Goal: Transaction & Acquisition: Purchase product/service

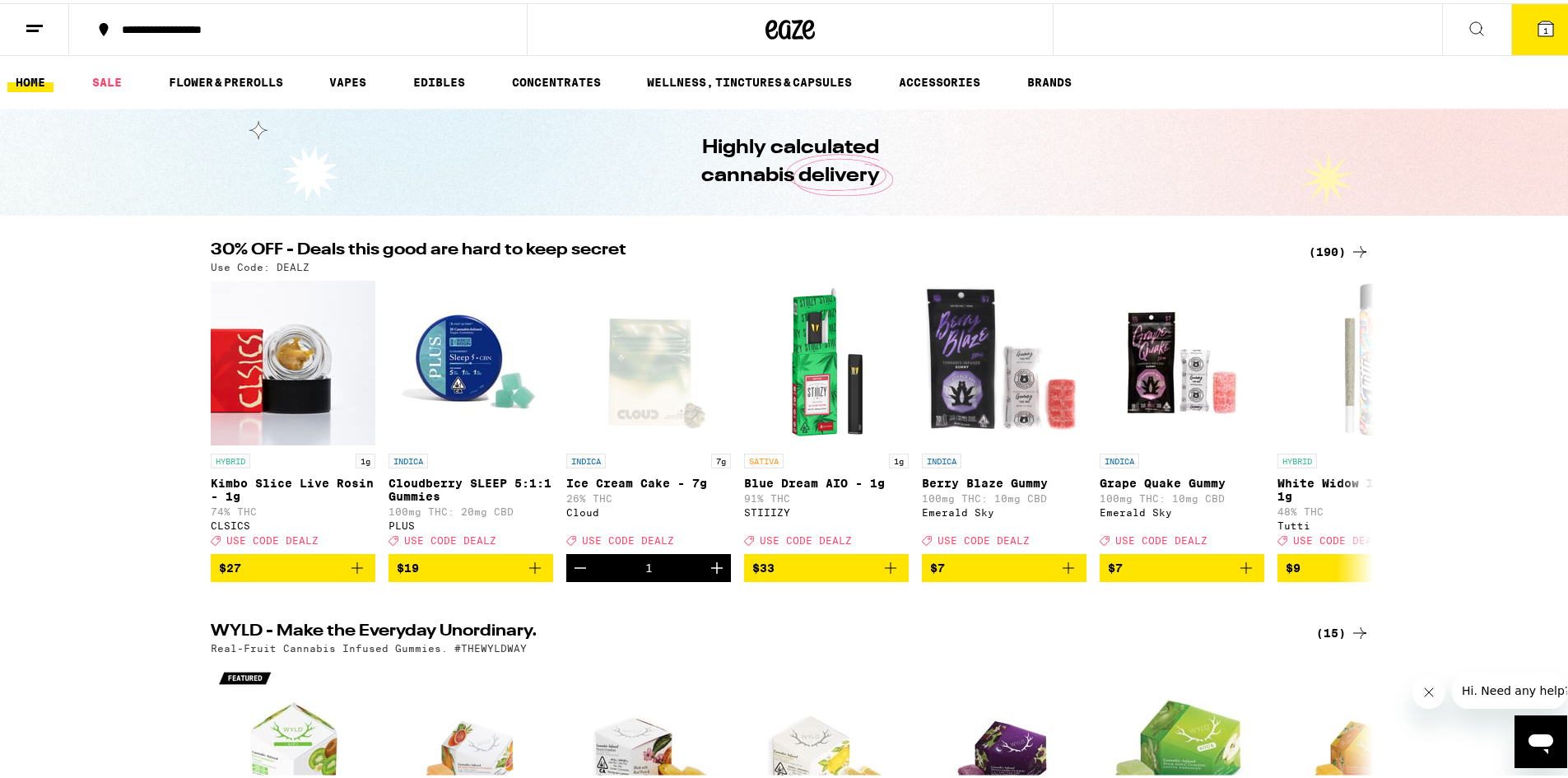
click at [1322, 242] on div "(190)" at bounding box center [1339, 249] width 61 height 20
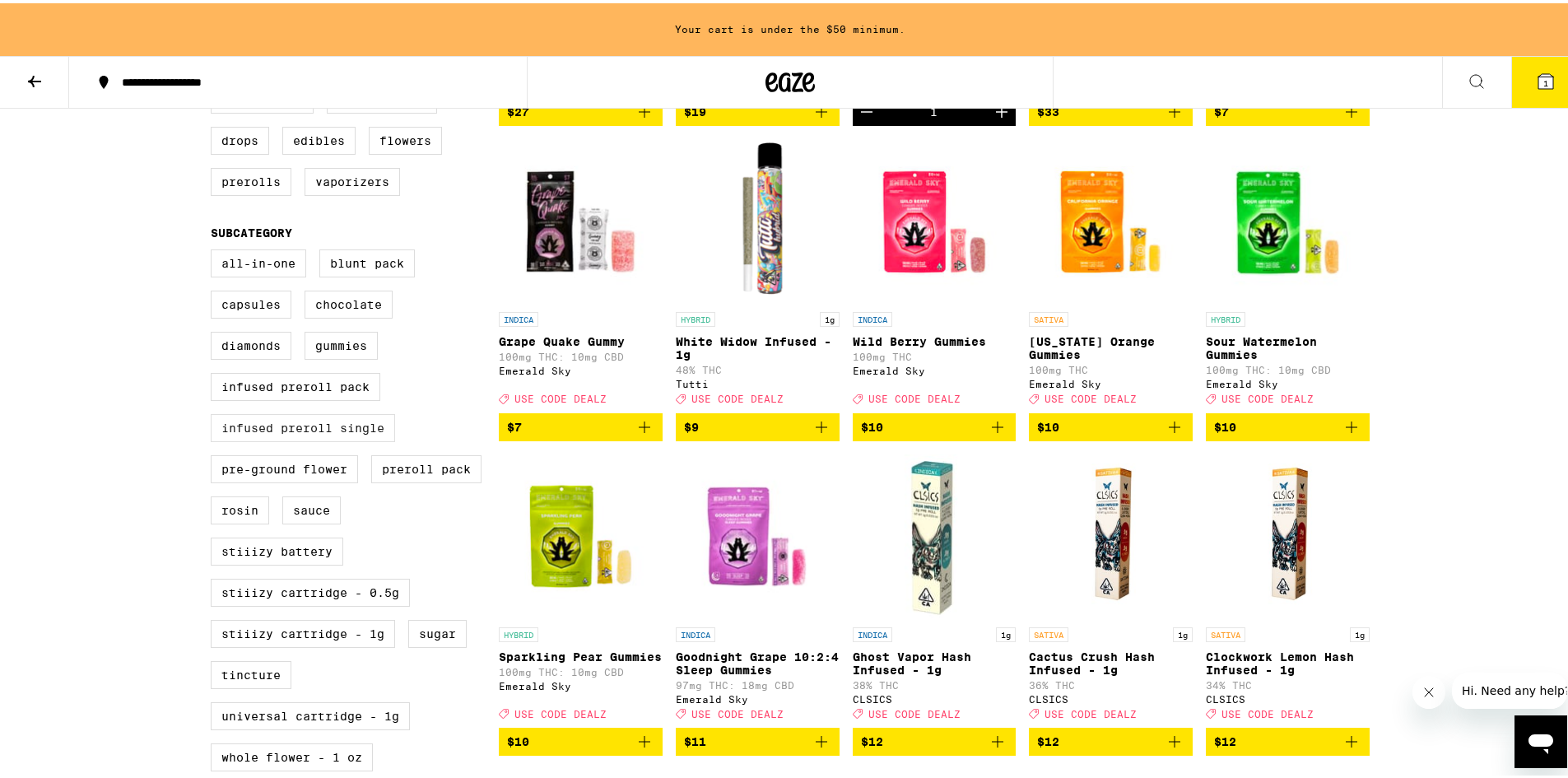
scroll to position [247, 0]
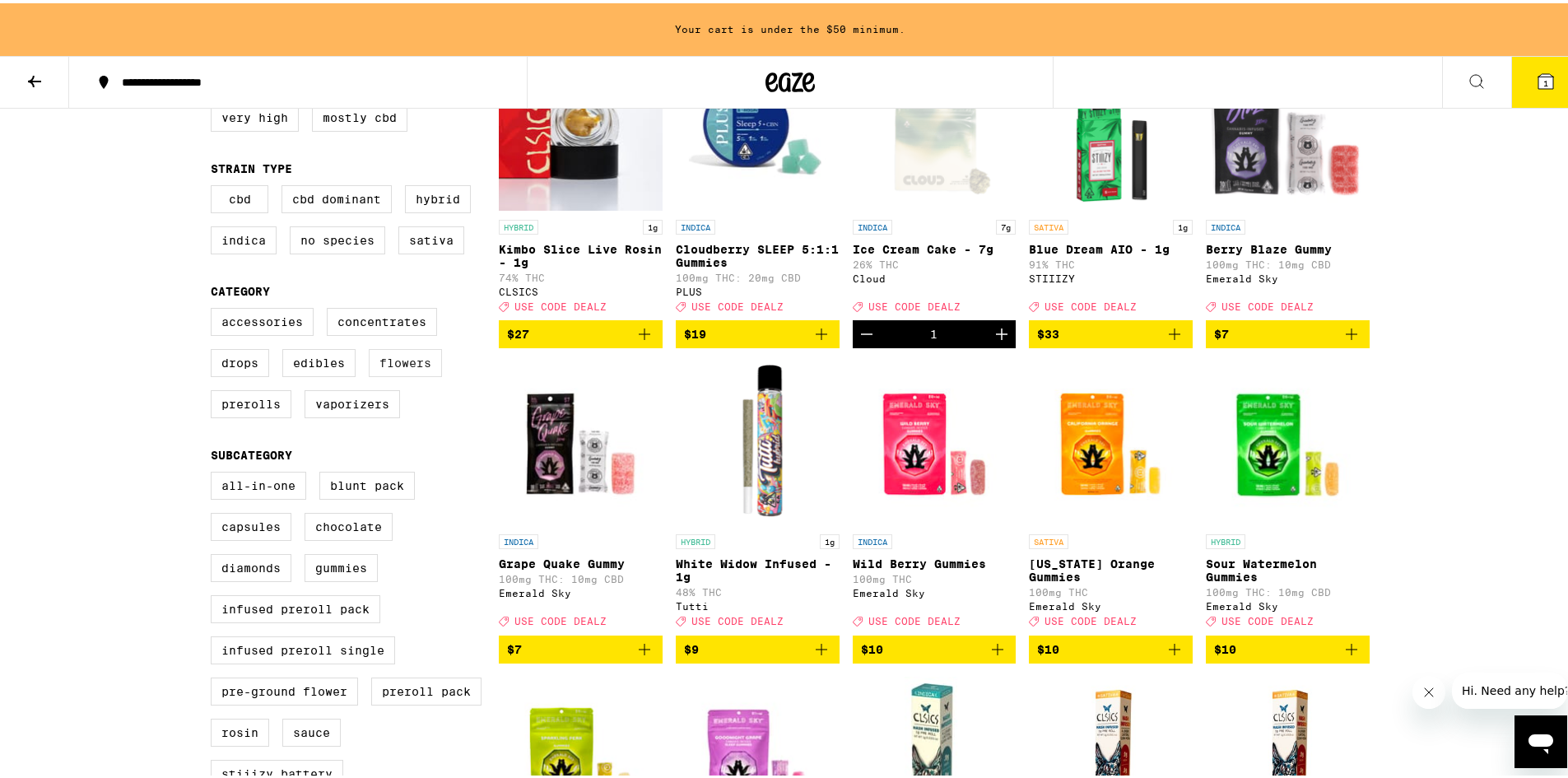
click at [388, 374] on label "Flowers" at bounding box center [405, 359] width 73 height 28
click at [214, 308] on input "Flowers" at bounding box center [214, 307] width 1 height 1
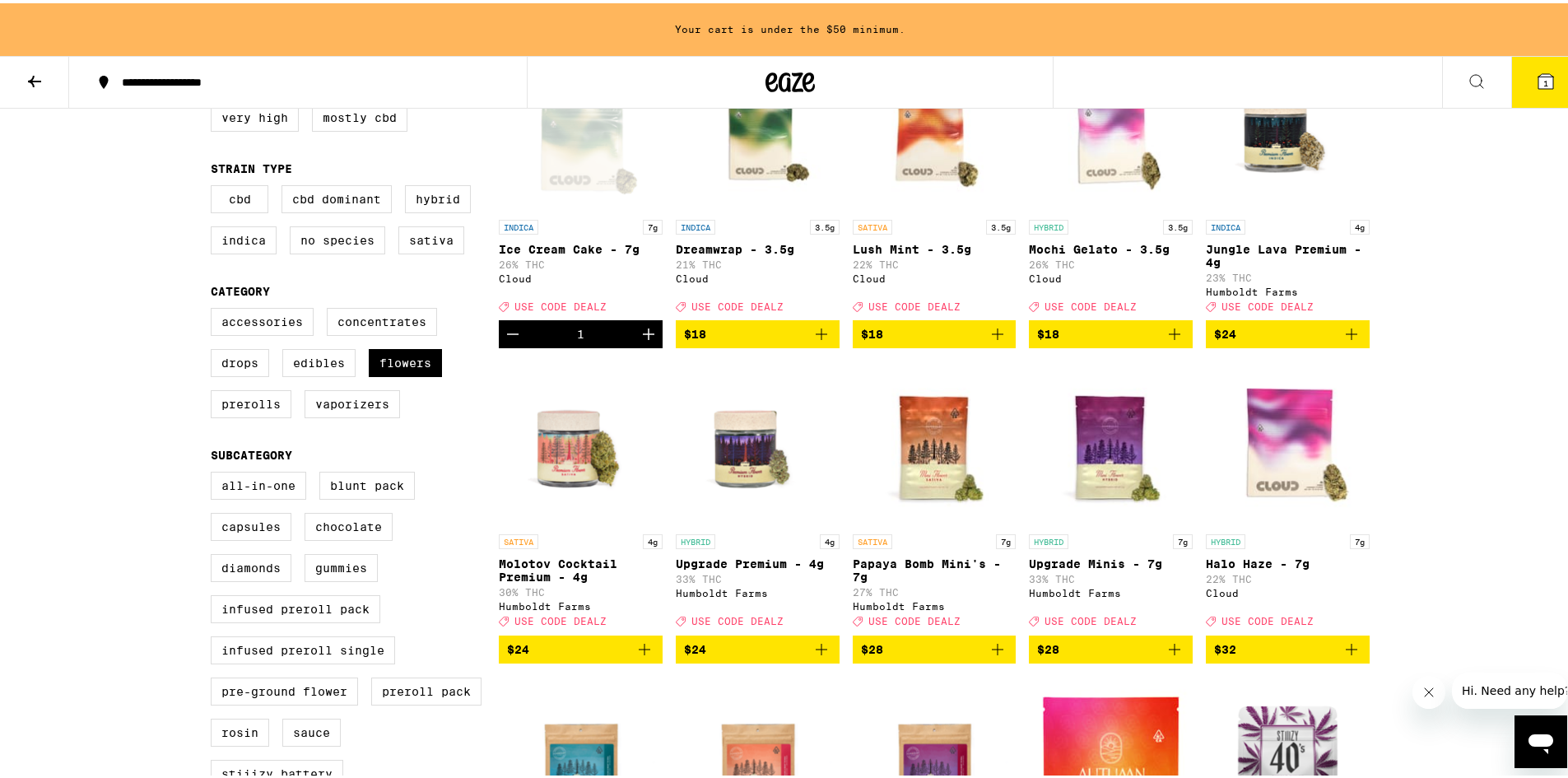
click at [503, 341] on icon "Decrement" at bounding box center [513, 331] width 20 height 20
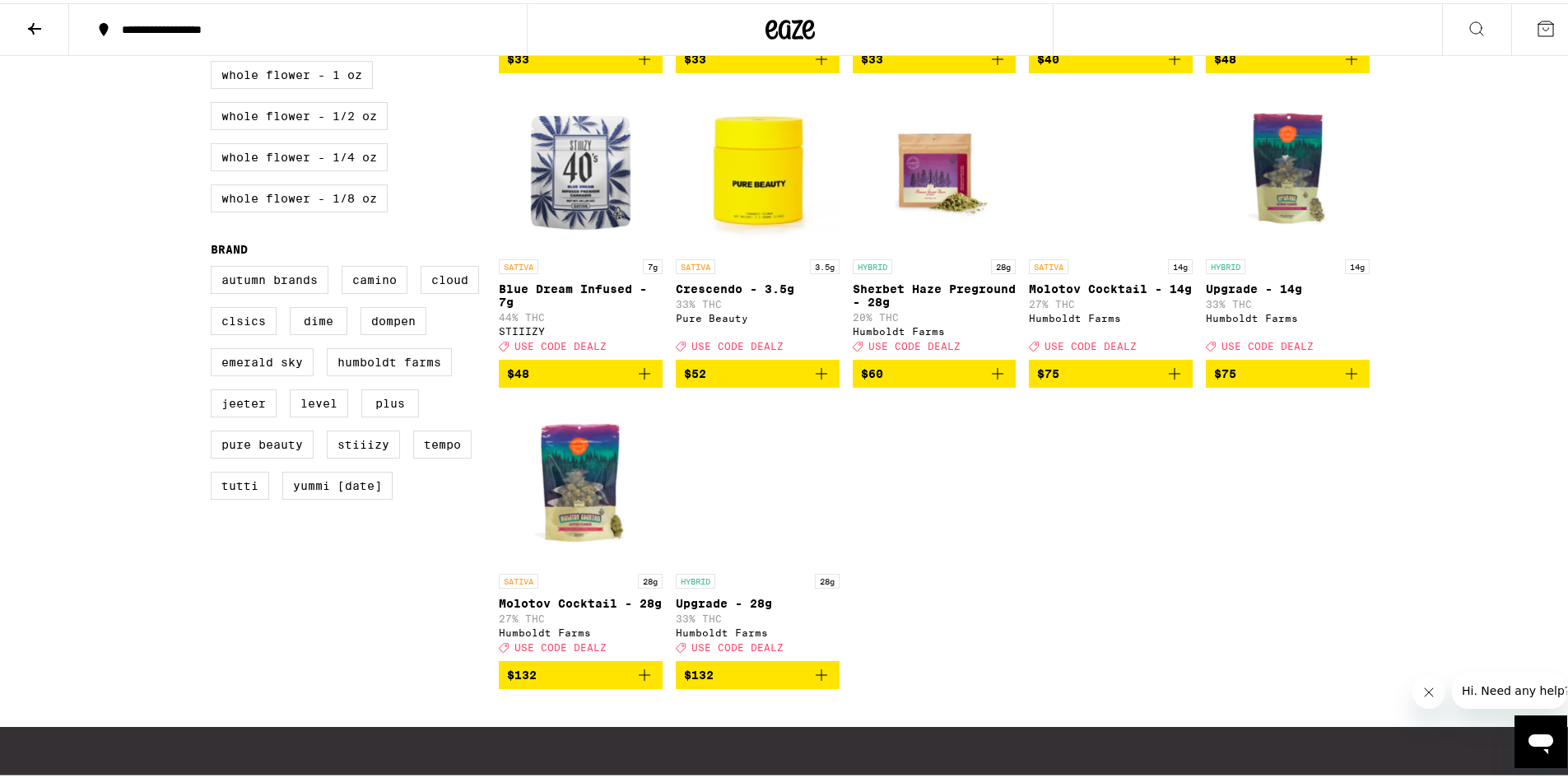
scroll to position [1100, 0]
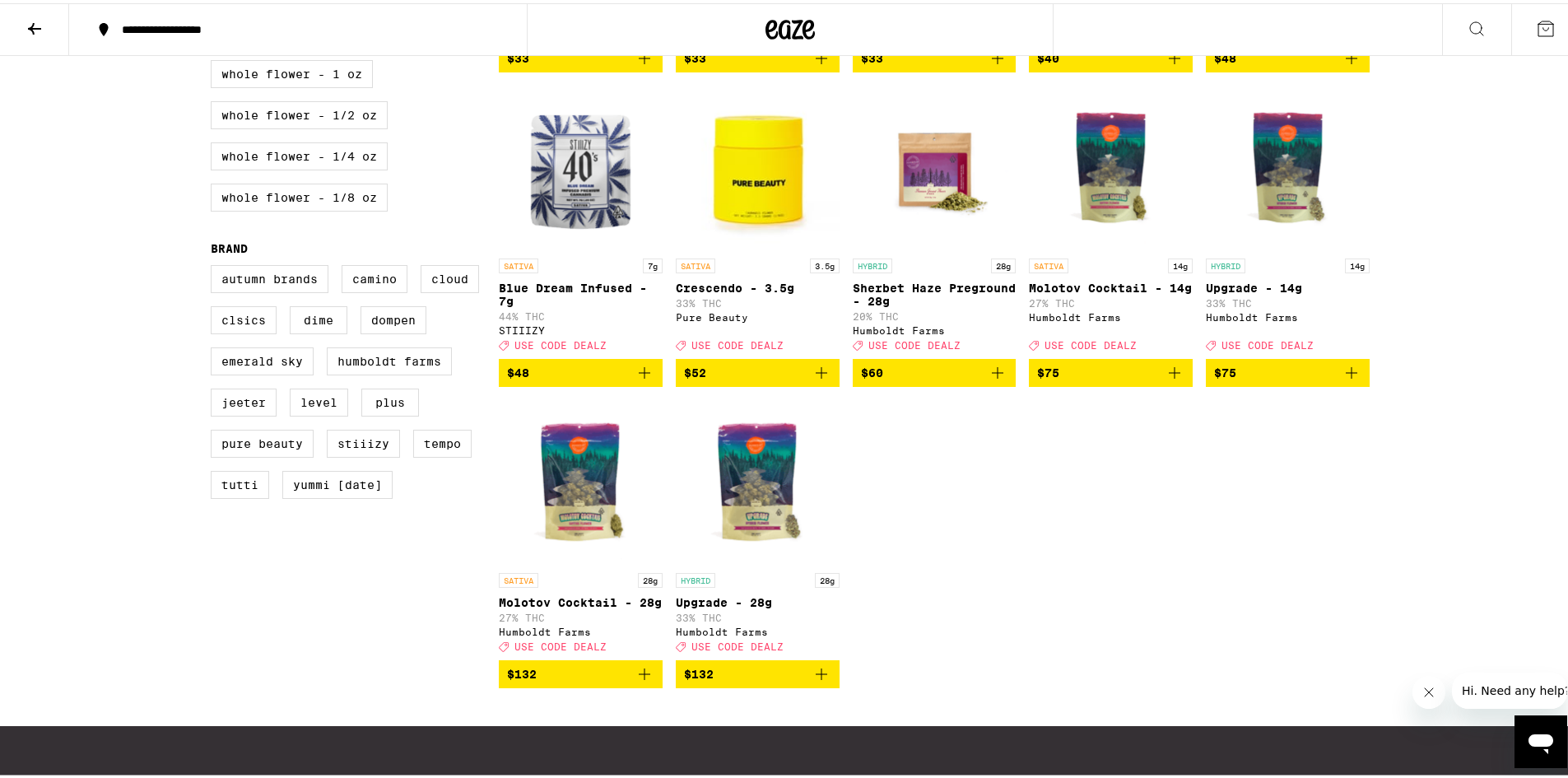
click at [1342, 379] on icon "Add to bag" at bounding box center [1352, 370] width 20 height 20
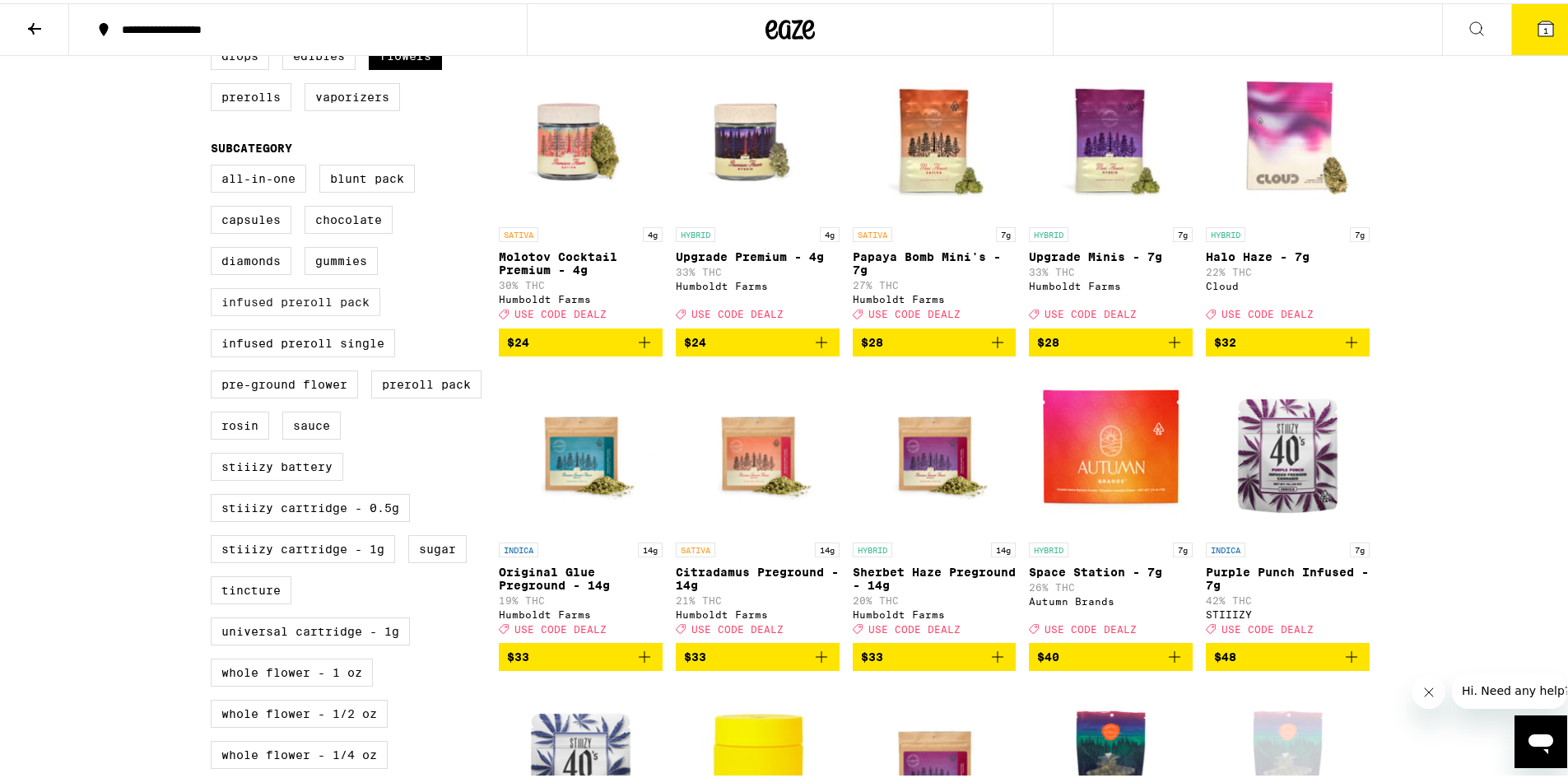
scroll to position [359, 0]
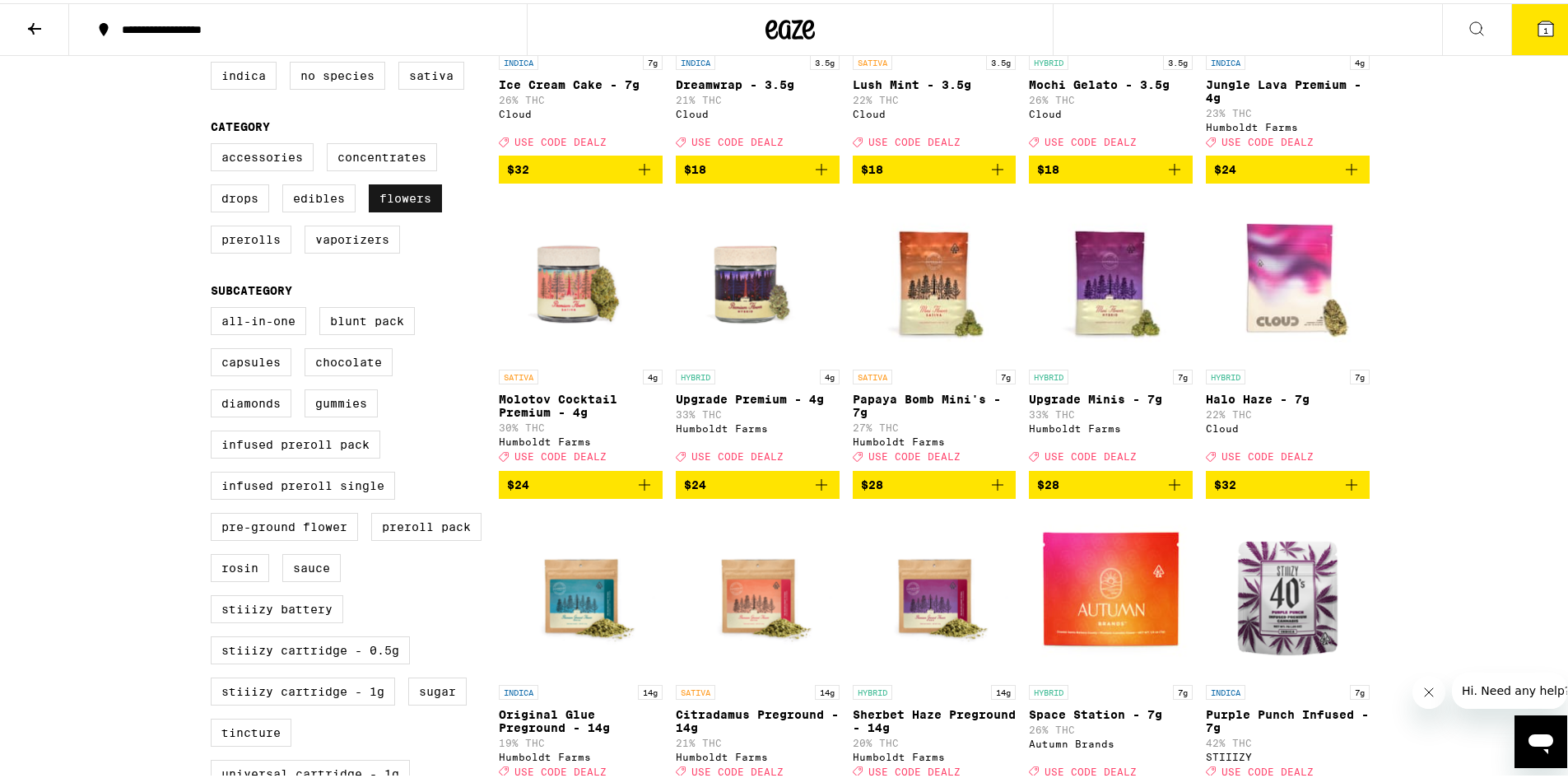
click at [390, 206] on label "Flowers" at bounding box center [405, 194] width 73 height 28
click at [214, 143] on input "Flowers" at bounding box center [214, 142] width 1 height 1
checkbox input "false"
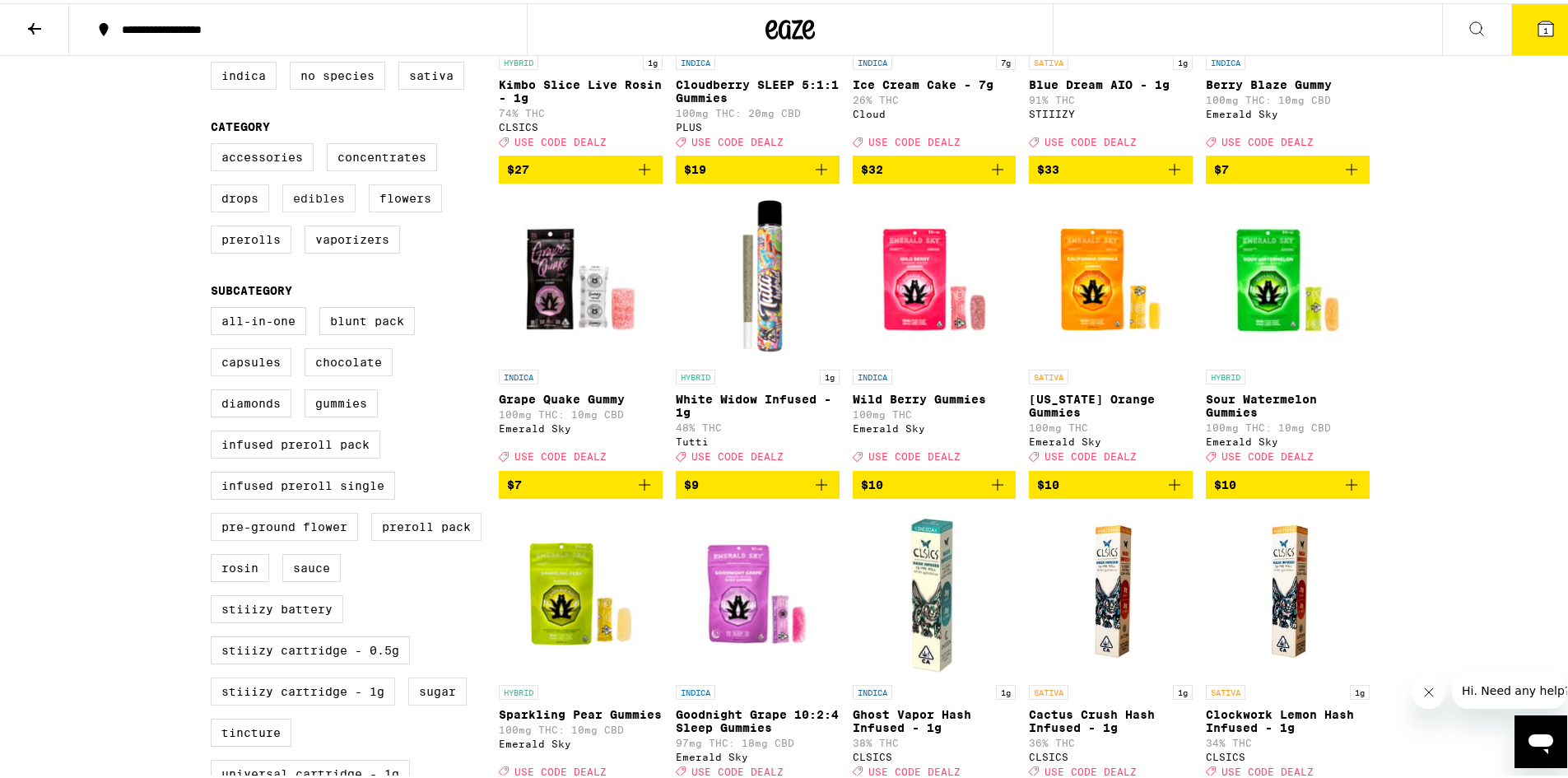
click at [309, 209] on label "Edibles" at bounding box center [318, 194] width 73 height 28
click at [214, 143] on input "Edibles" at bounding box center [214, 142] width 1 height 1
checkbox input "true"
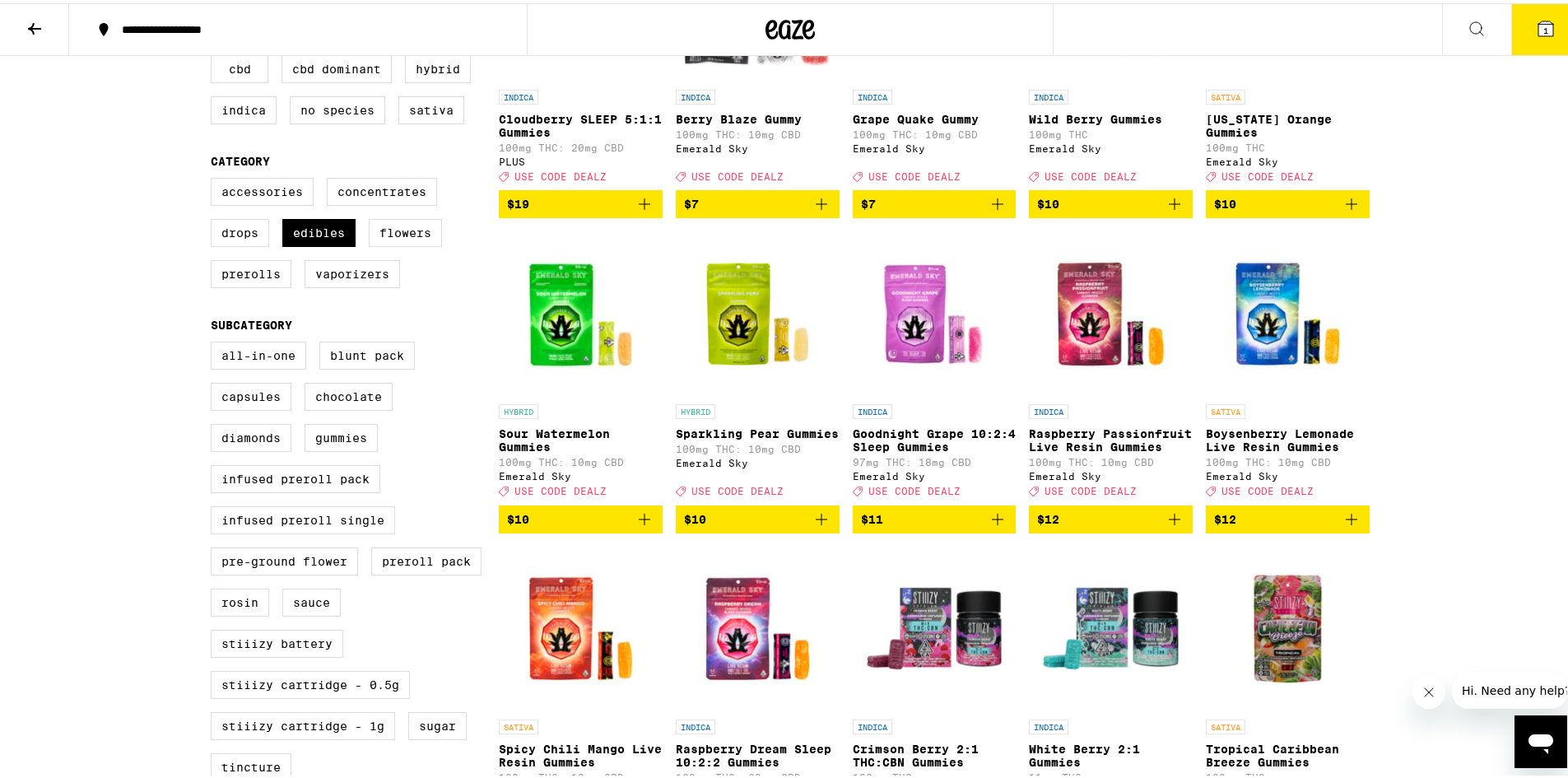
scroll to position [165, 0]
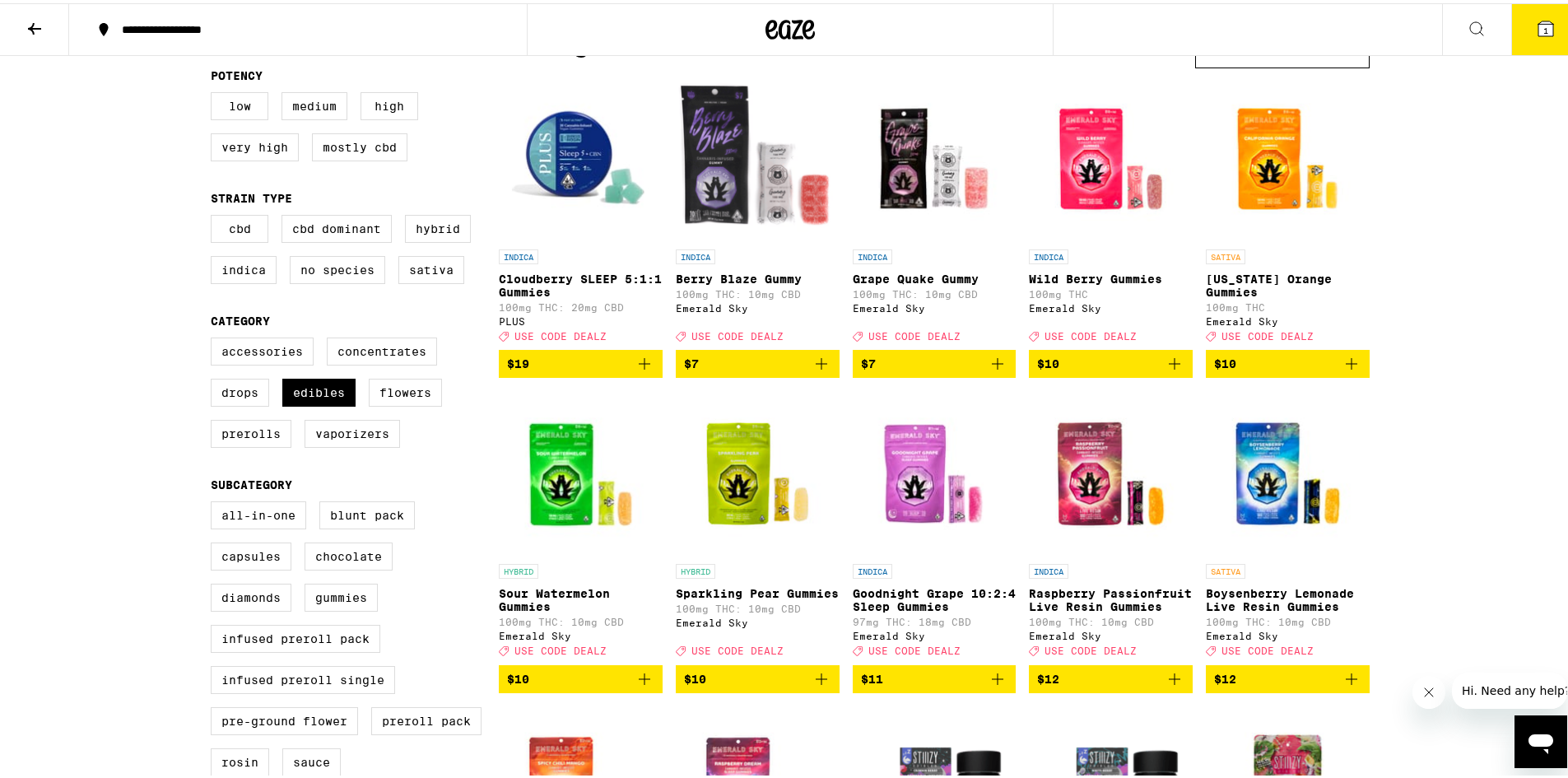
click at [812, 370] on icon "Add to bag" at bounding box center [822, 361] width 20 height 20
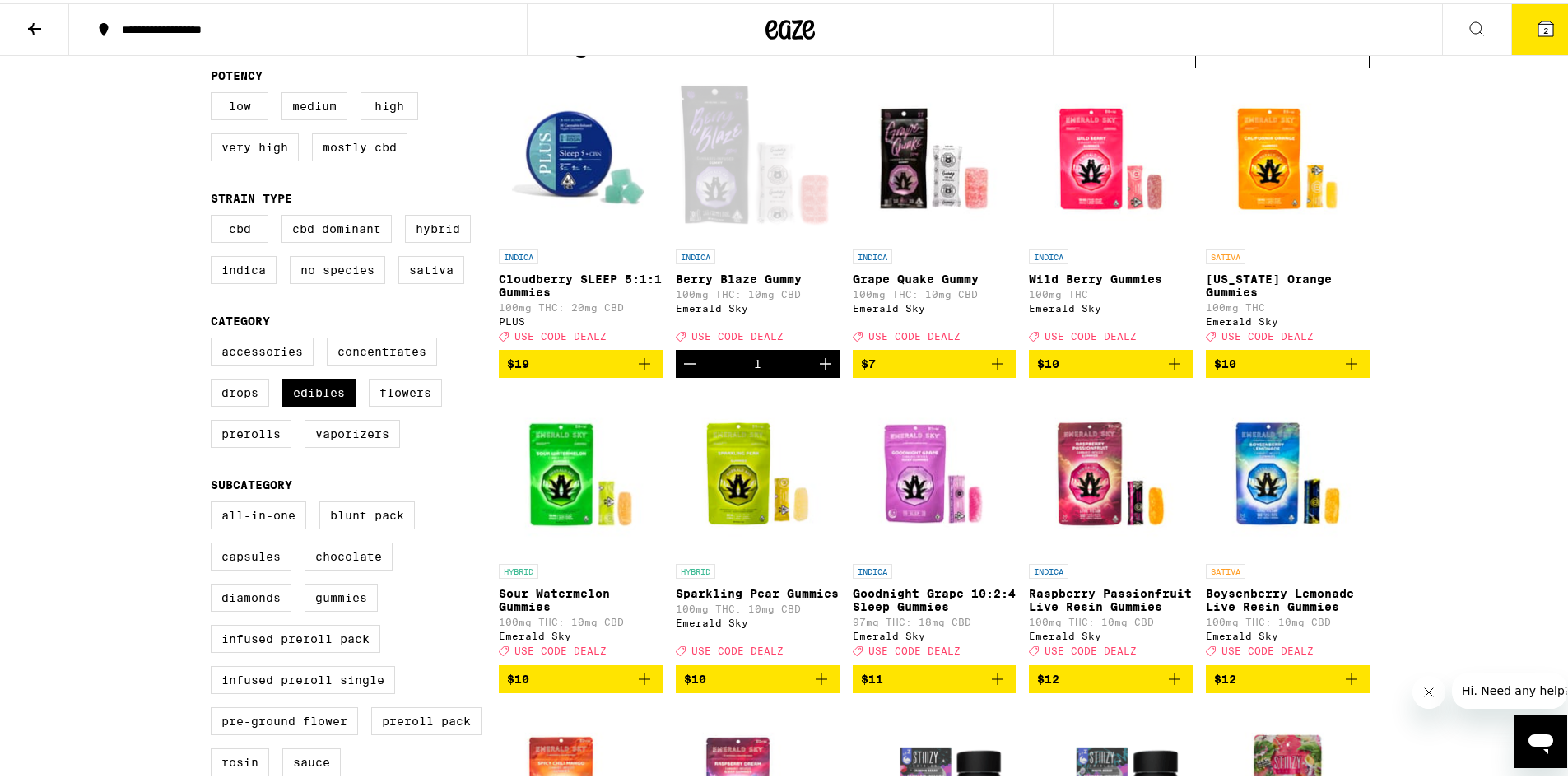
click at [816, 370] on icon "Increment" at bounding box center [826, 361] width 20 height 20
click at [988, 370] on icon "Add to bag" at bounding box center [998, 361] width 20 height 20
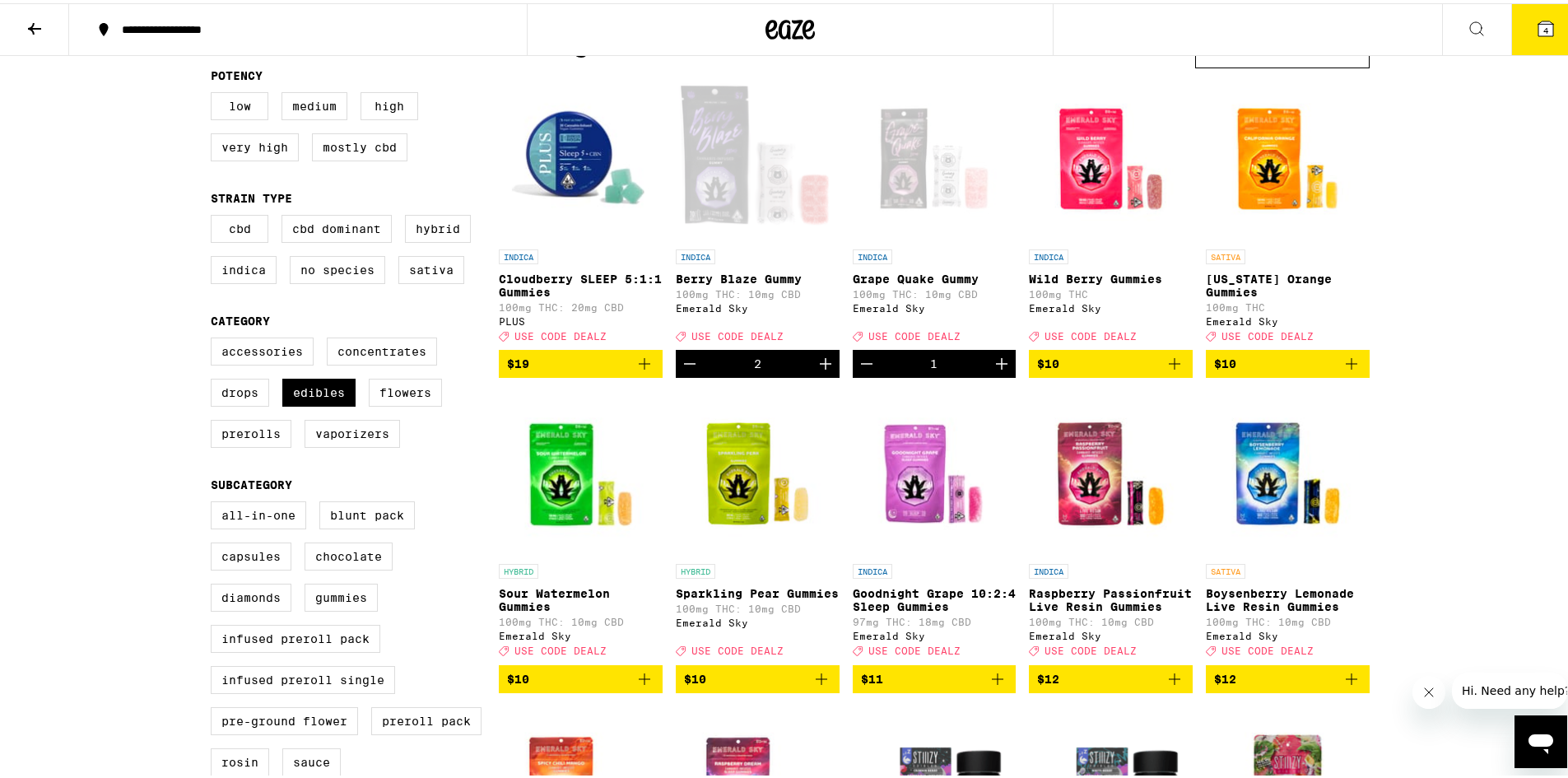
click at [992, 370] on icon "Increment" at bounding box center [1002, 361] width 20 height 20
click at [820, 370] on icon "Increment" at bounding box center [826, 361] width 20 height 20
click at [1536, 34] on icon at bounding box center [1546, 25] width 20 height 20
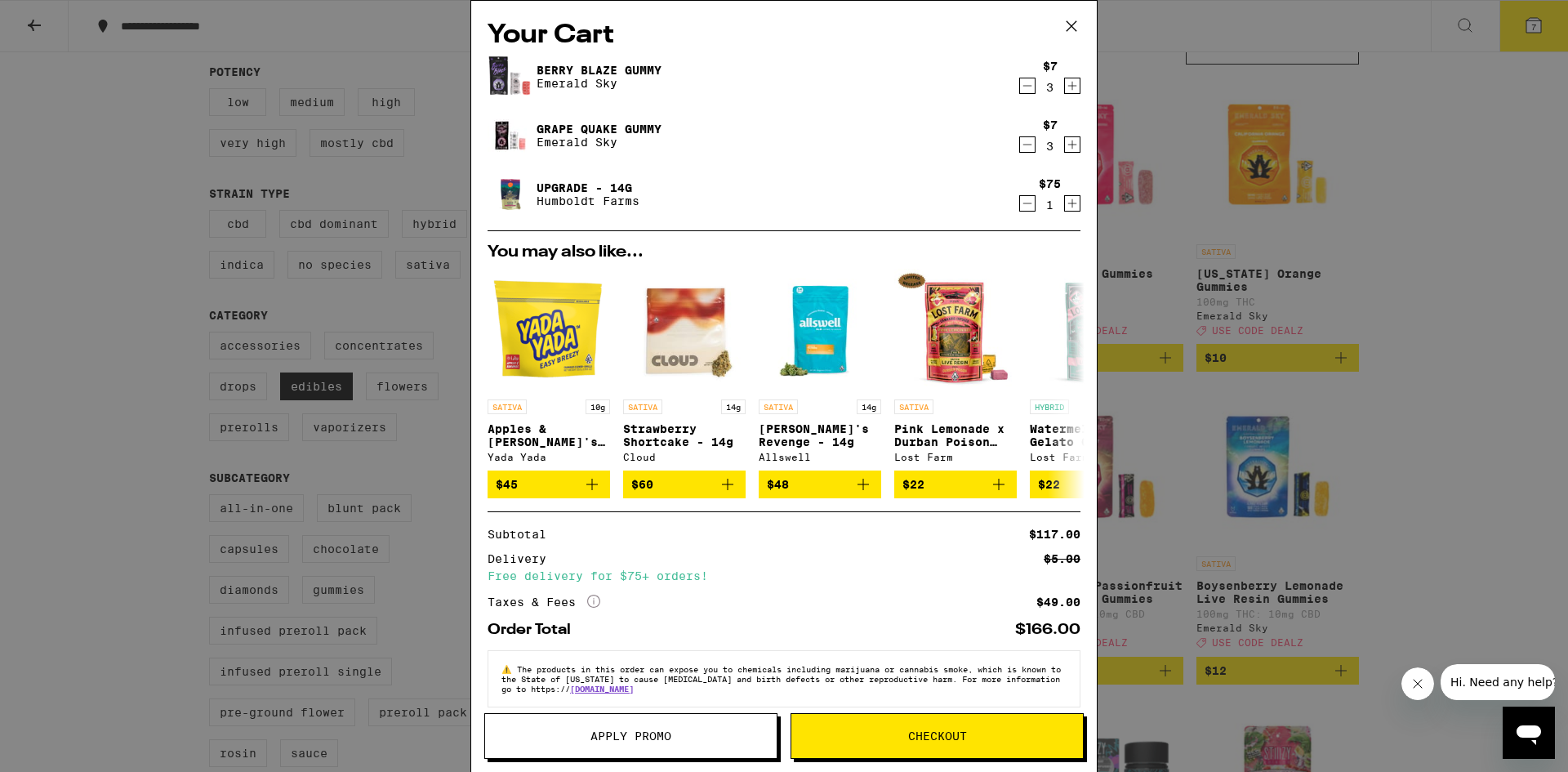
click at [636, 737] on span "Apply Promo" at bounding box center [631, 735] width 81 height 12
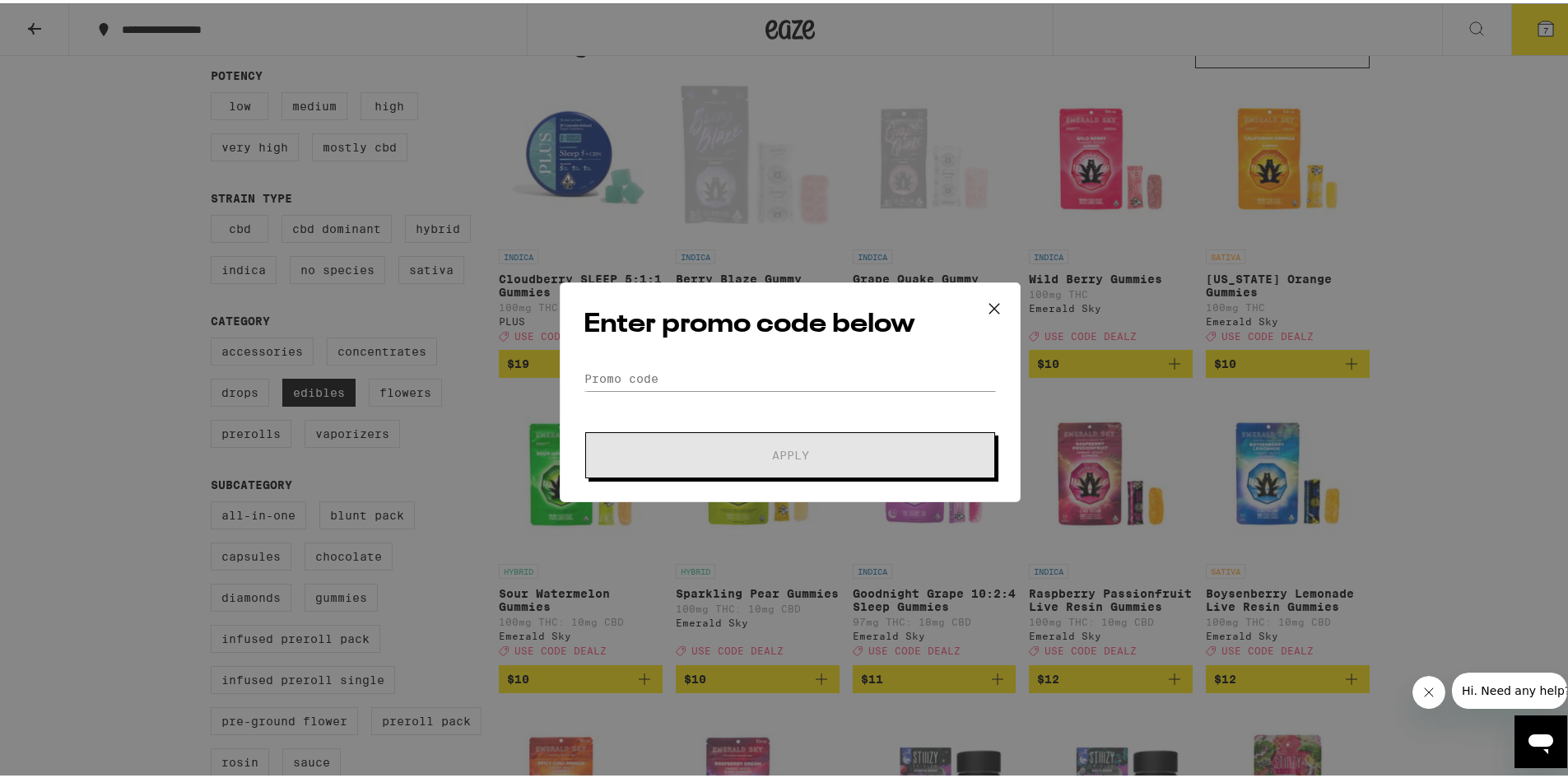
click at [649, 389] on form "Promo Code Apply" at bounding box center [790, 419] width 413 height 112
click at [660, 372] on input "Promo Code" at bounding box center [790, 375] width 413 height 24
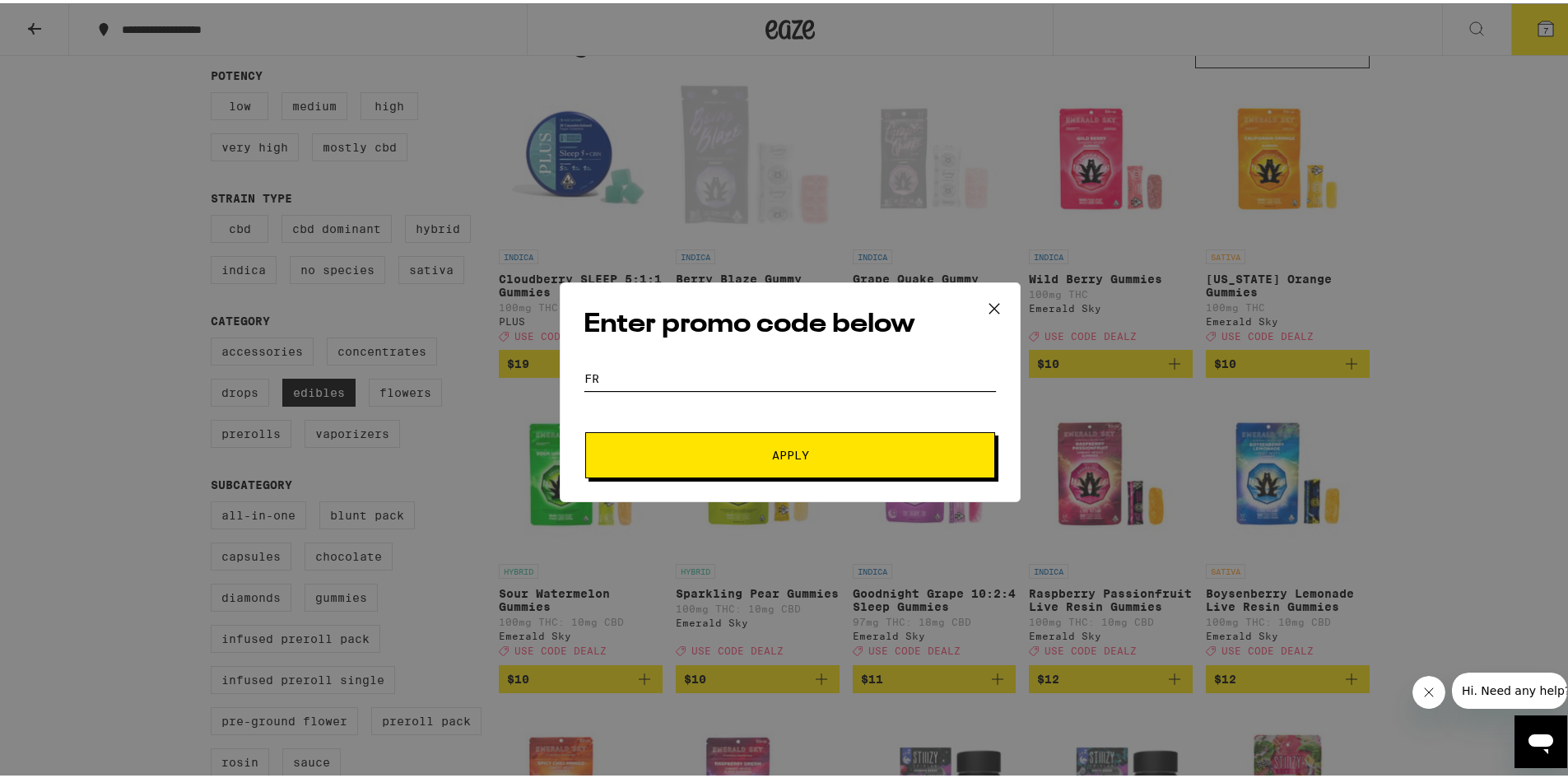
type input "f"
type input "dealz"
click at [585, 429] on button "Apply" at bounding box center [790, 451] width 410 height 46
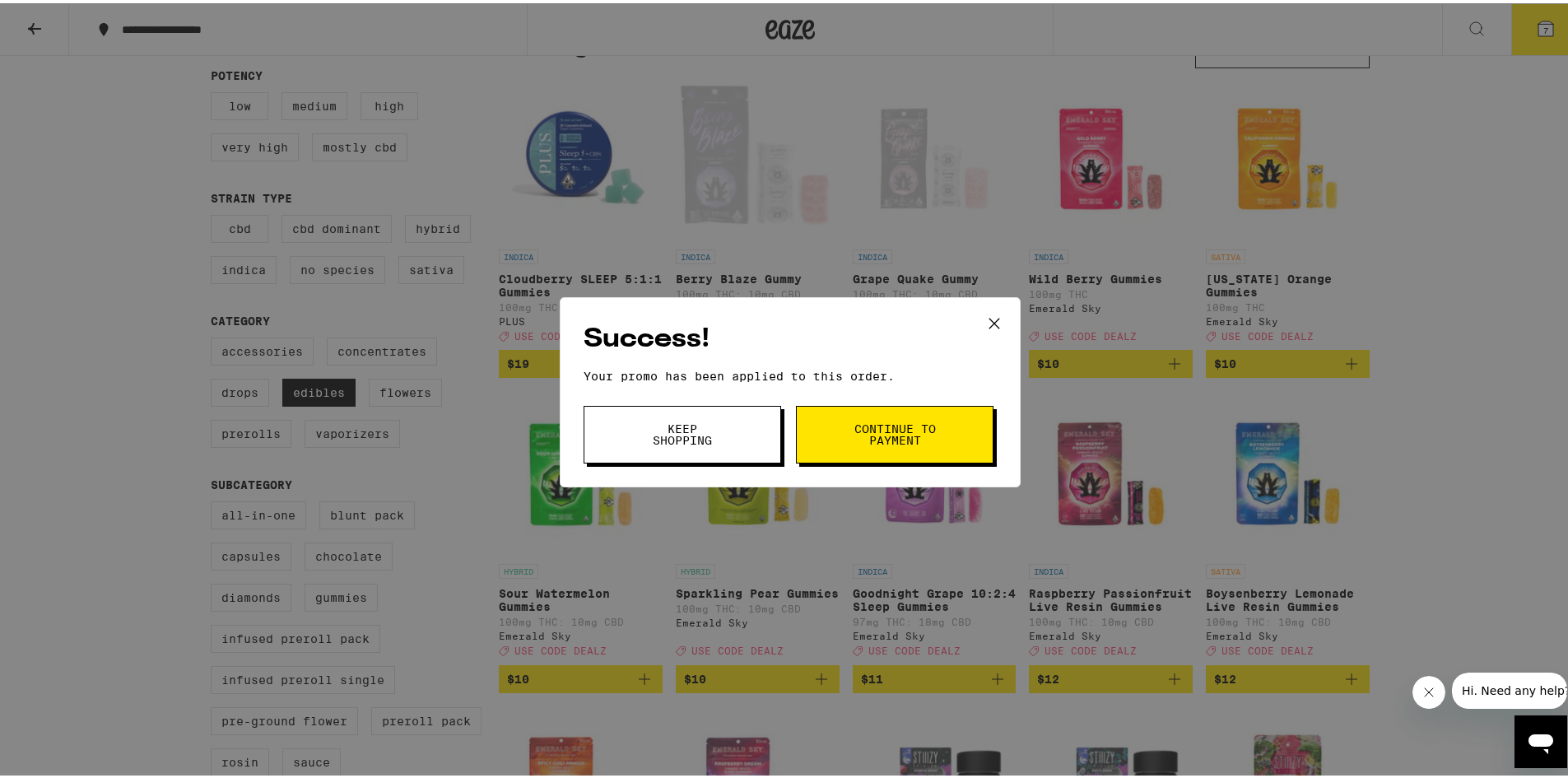
click at [926, 440] on span "Continue to payment" at bounding box center [895, 431] width 84 height 23
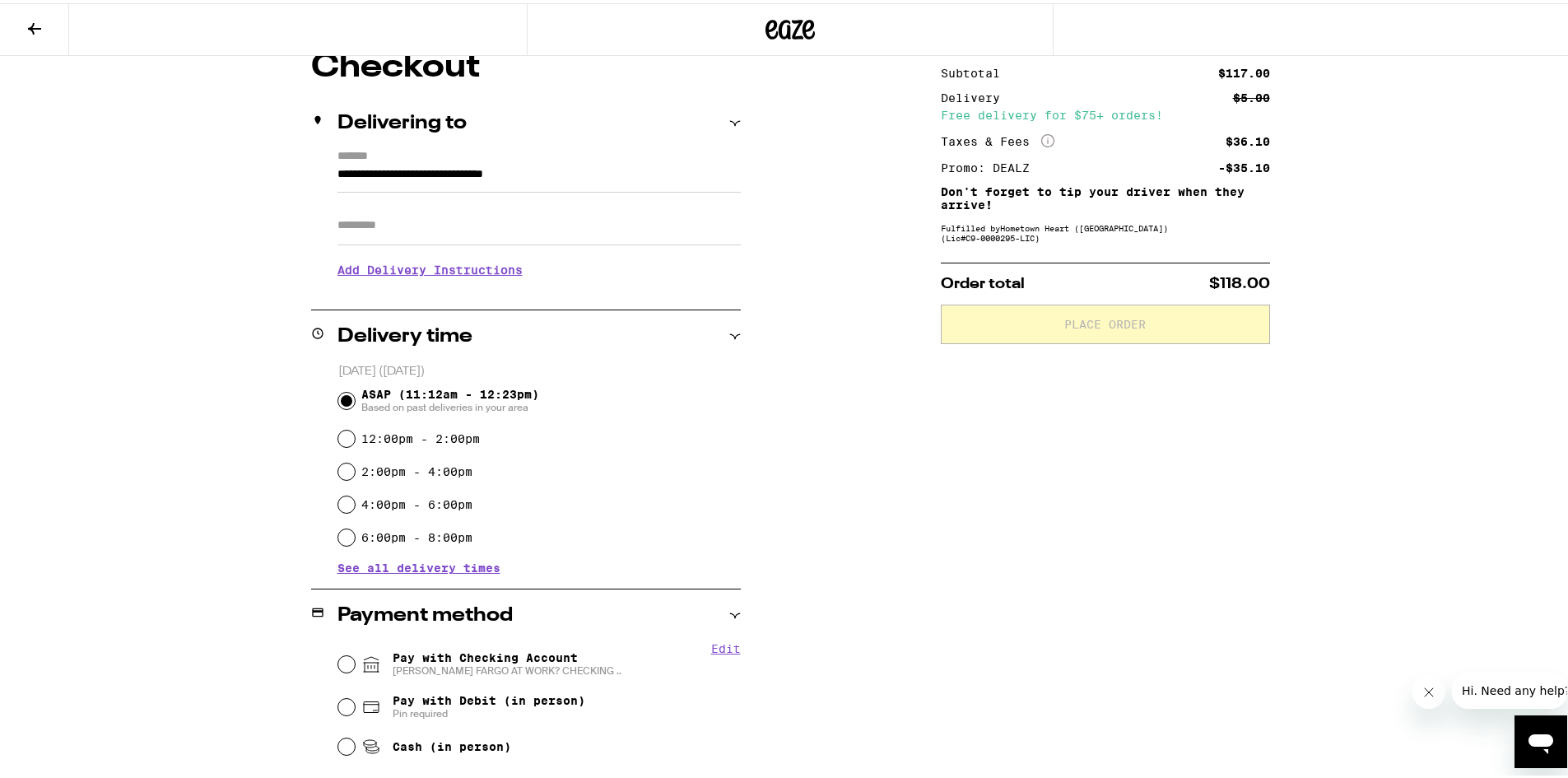
scroll to position [165, 0]
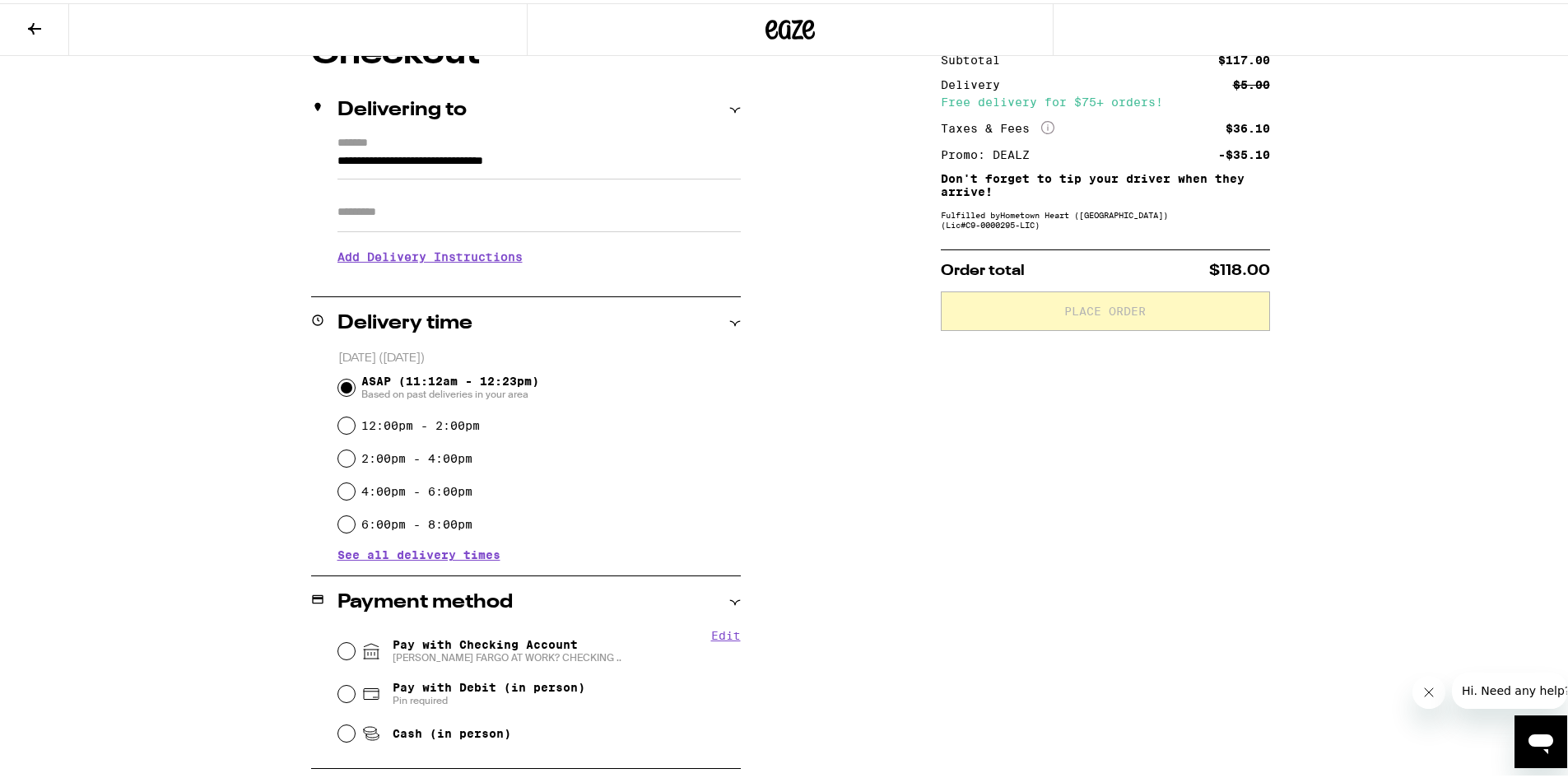
click at [393, 656] on span "WELLS FARGO AT WORK? CHECKING .." at bounding box center [507, 654] width 229 height 14
click at [355, 656] on input "Pay with Checking Account WELLS FARGO AT WORK? CHECKING .." at bounding box center [347, 648] width 16 height 16
radio input "true"
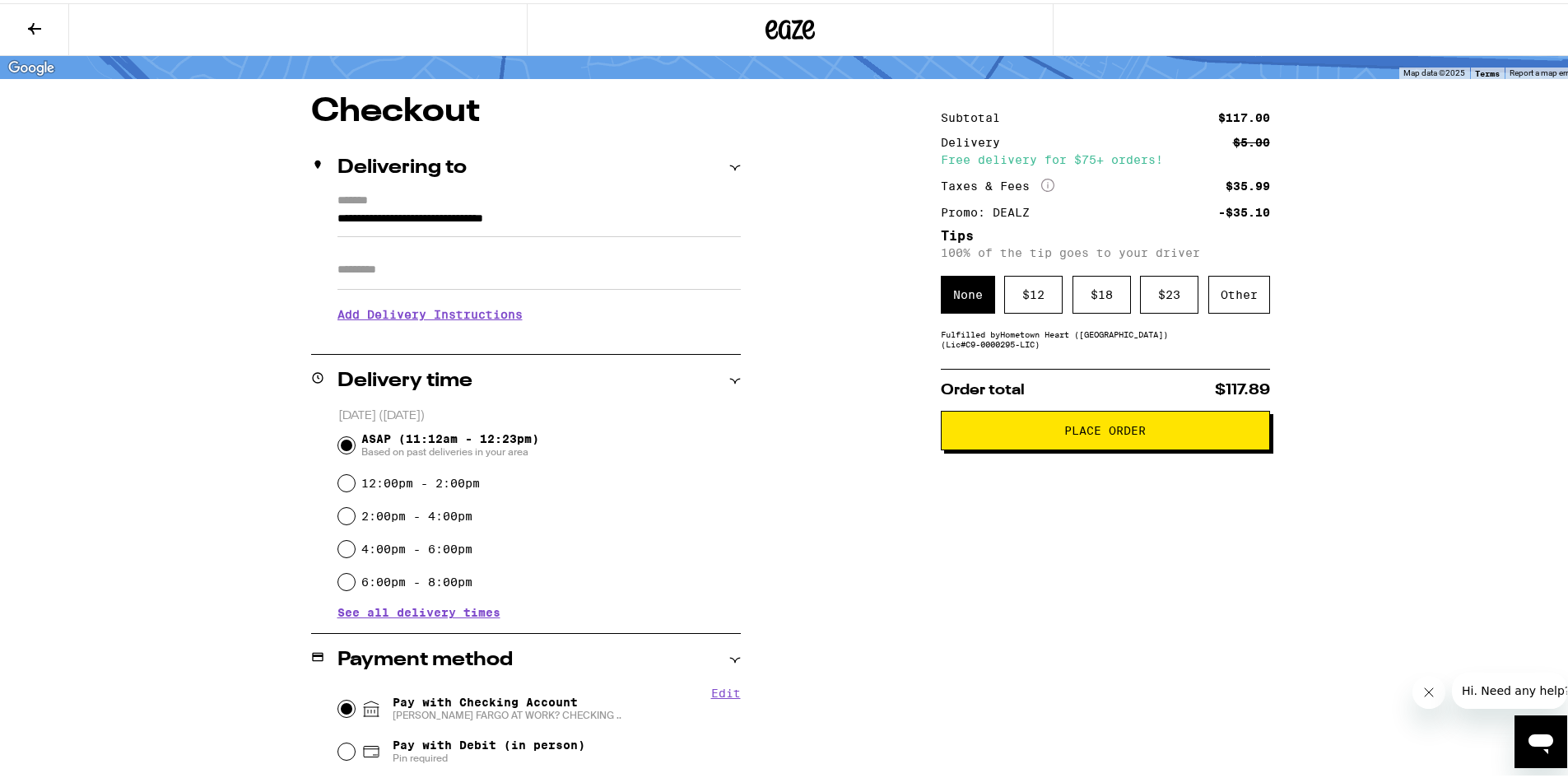
scroll to position [0, 0]
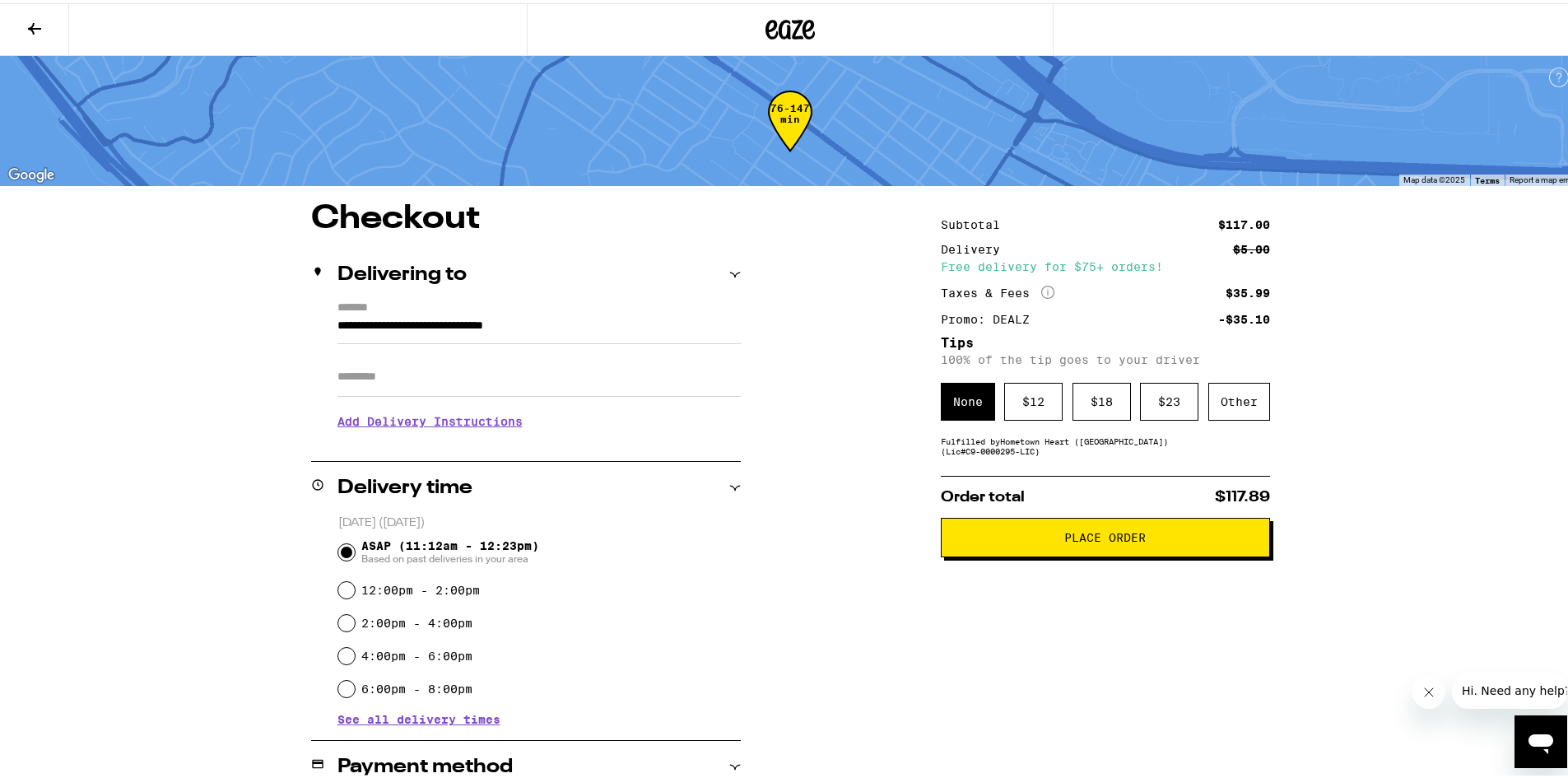
click at [1067, 535] on span "Place Order" at bounding box center [1105, 534] width 81 height 12
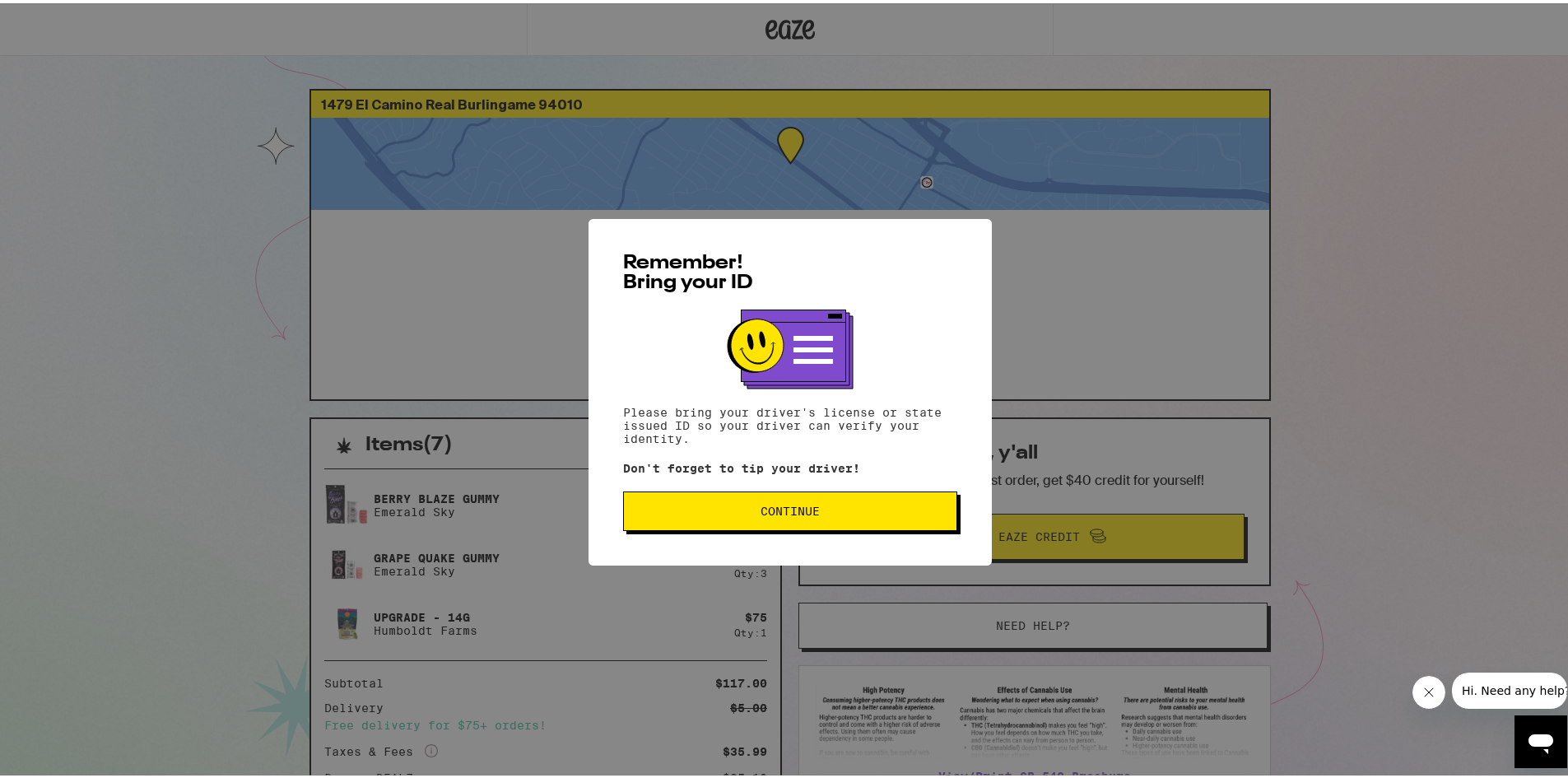
click at [828, 514] on span "Continue" at bounding box center [790, 508] width 306 height 12
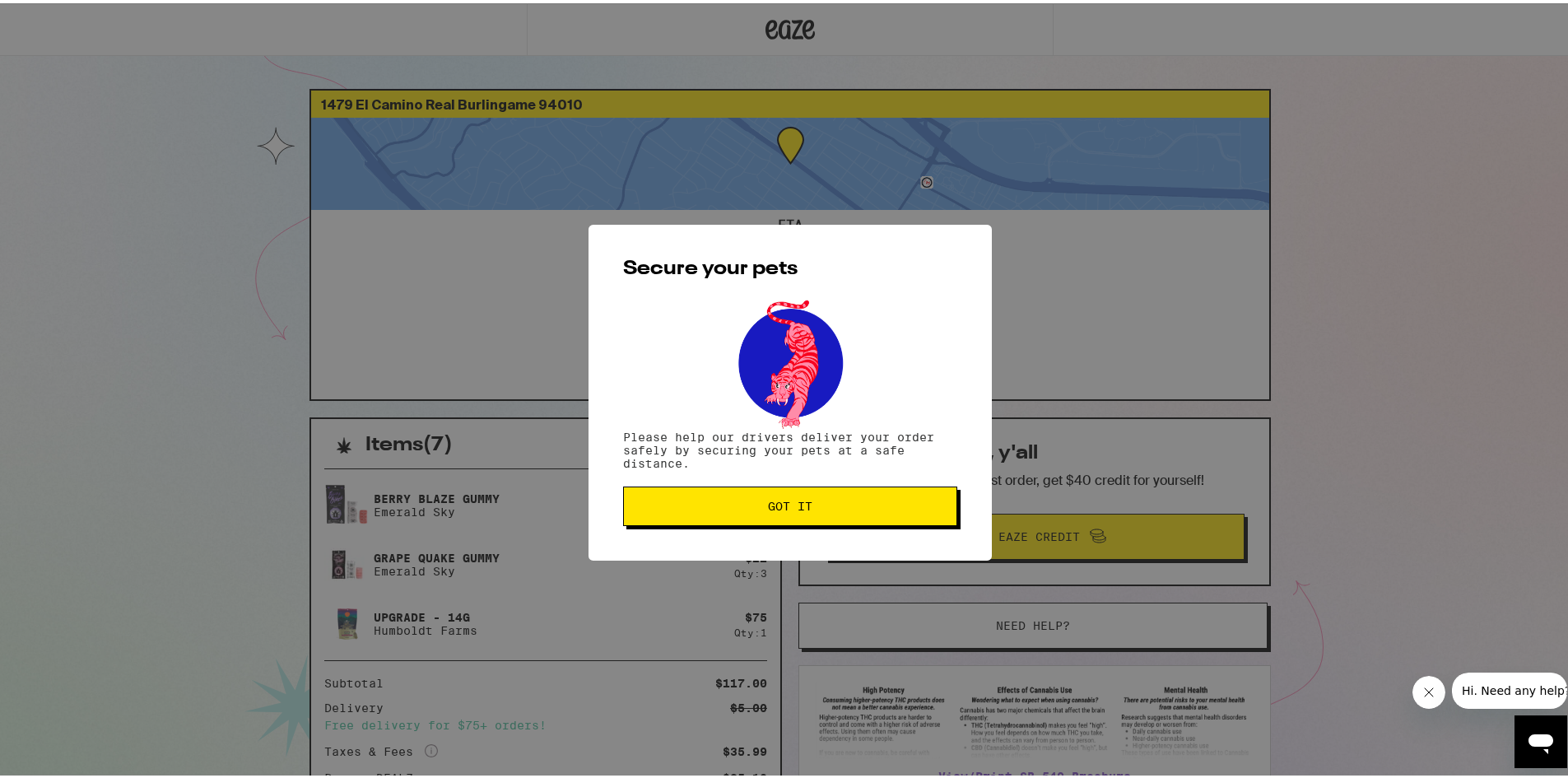
click at [780, 508] on span "Got it" at bounding box center [790, 503] width 44 height 12
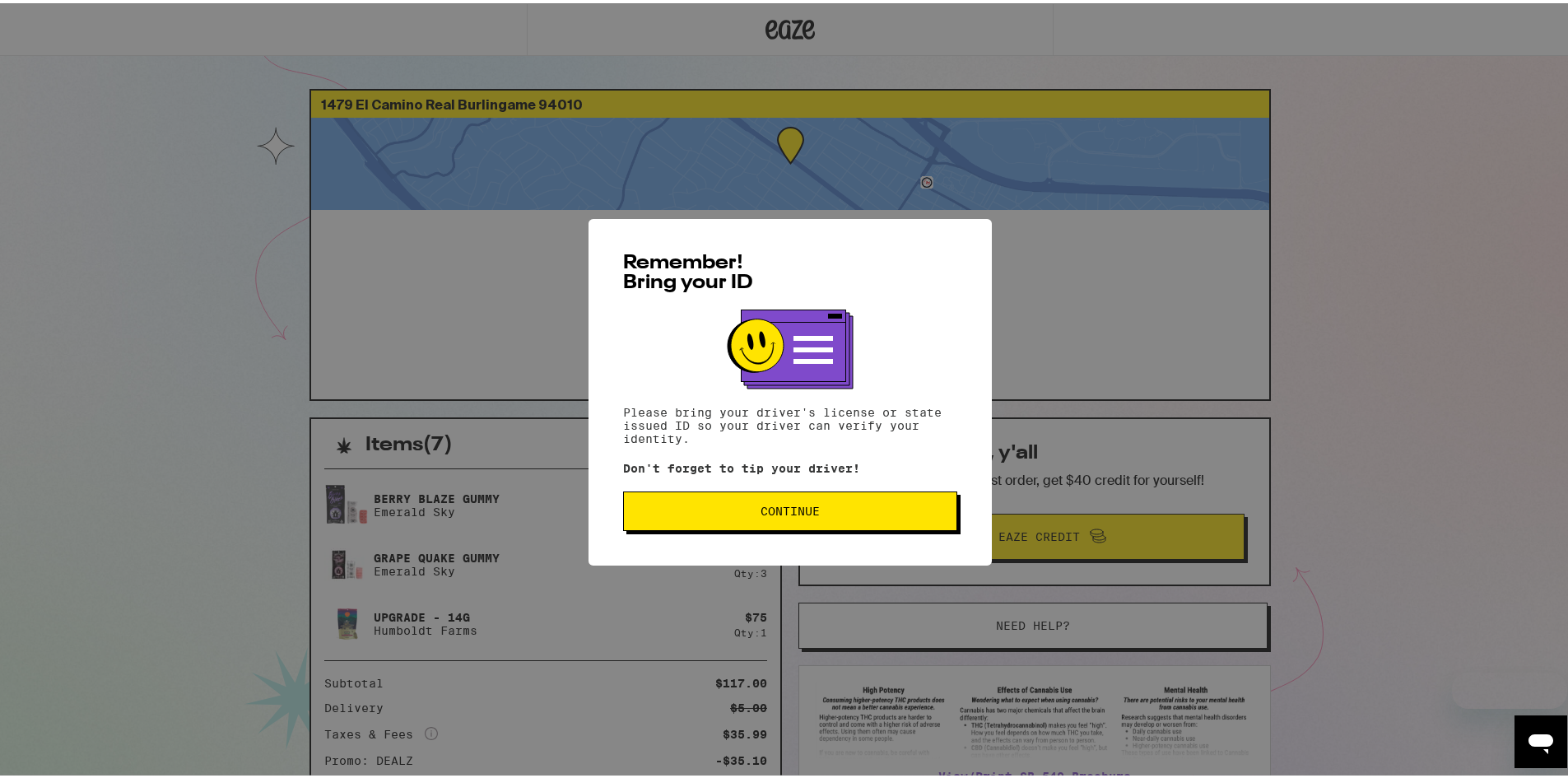
click at [787, 518] on button "Continue" at bounding box center [790, 508] width 334 height 40
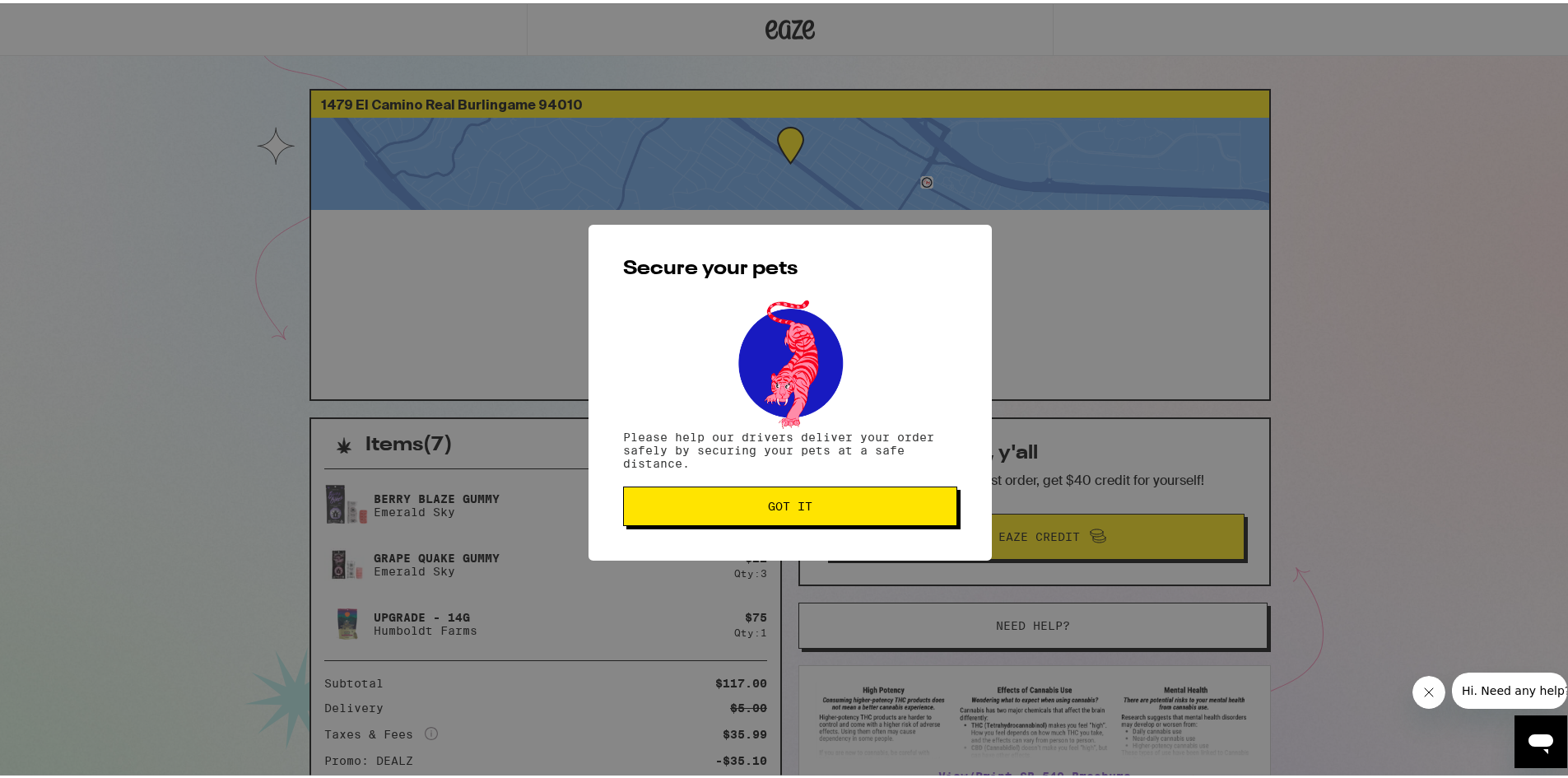
click at [768, 499] on span "Got it" at bounding box center [790, 503] width 44 height 12
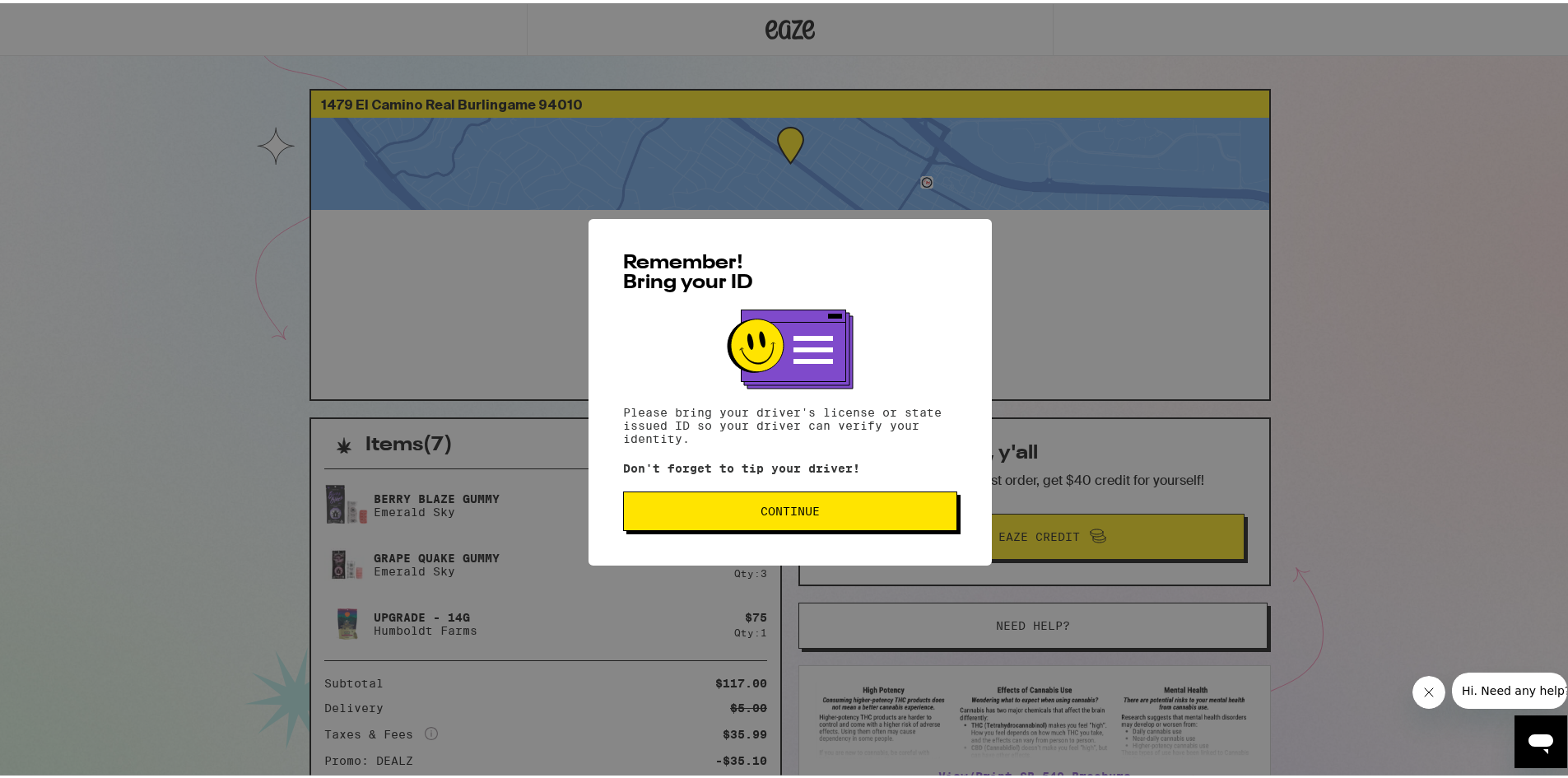
click at [689, 493] on button "Continue" at bounding box center [790, 508] width 334 height 40
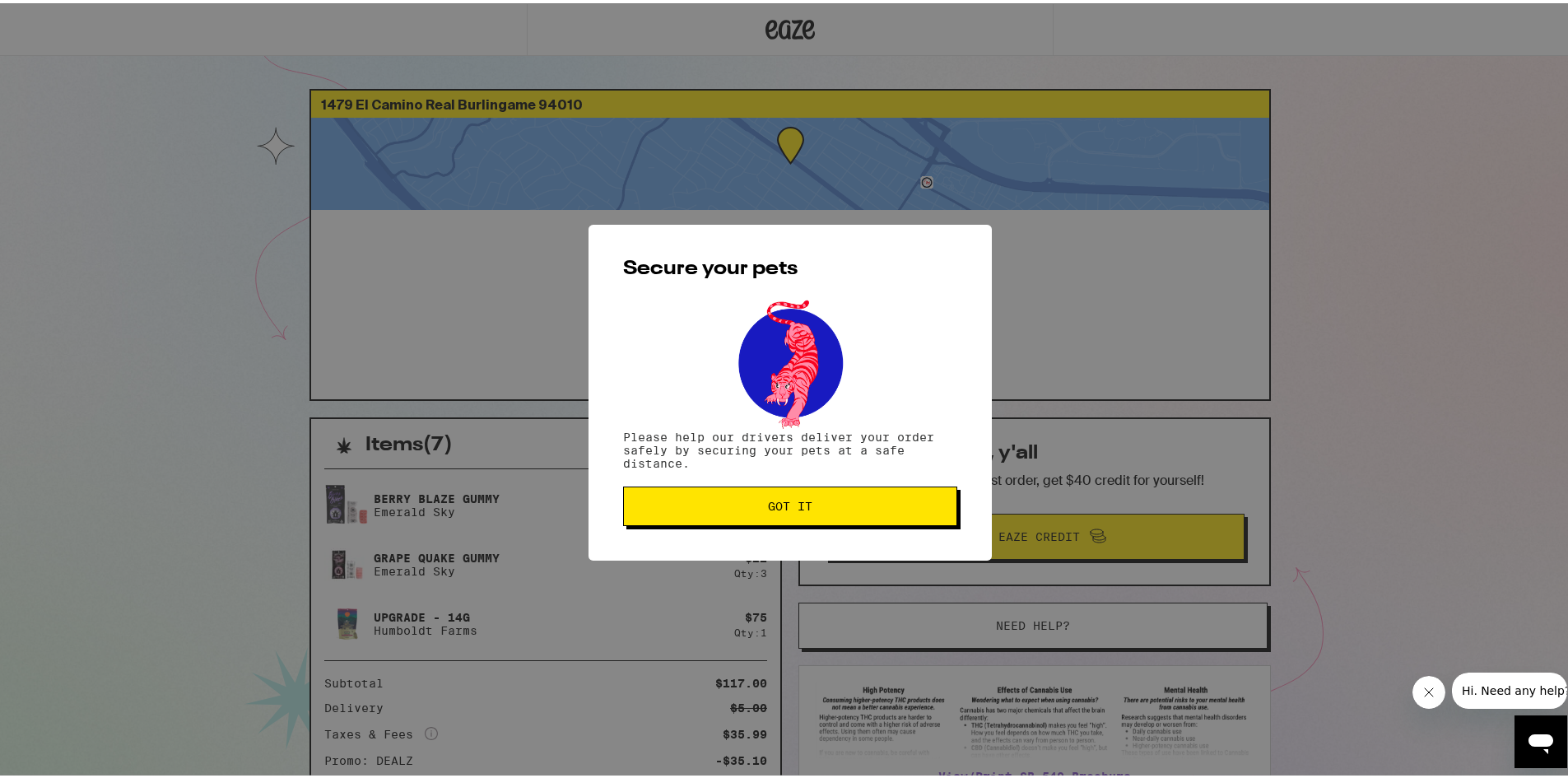
click at [730, 517] on button "Got it" at bounding box center [790, 503] width 334 height 40
